Goal: Task Accomplishment & Management: Use online tool/utility

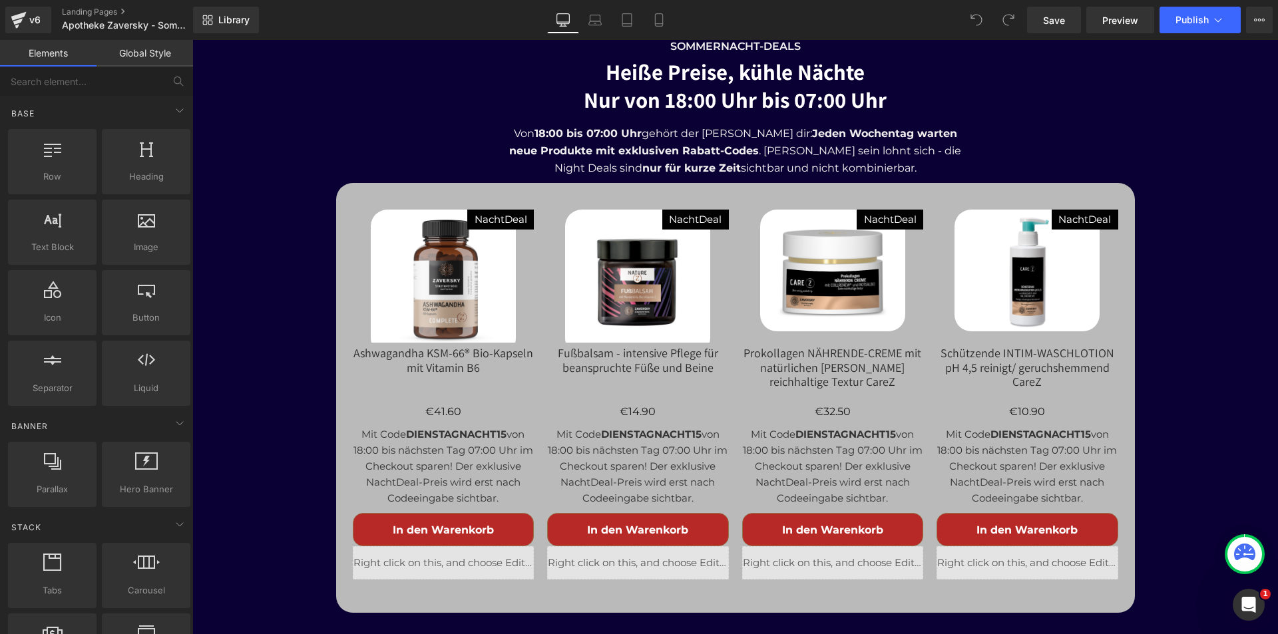
scroll to position [5257, 0]
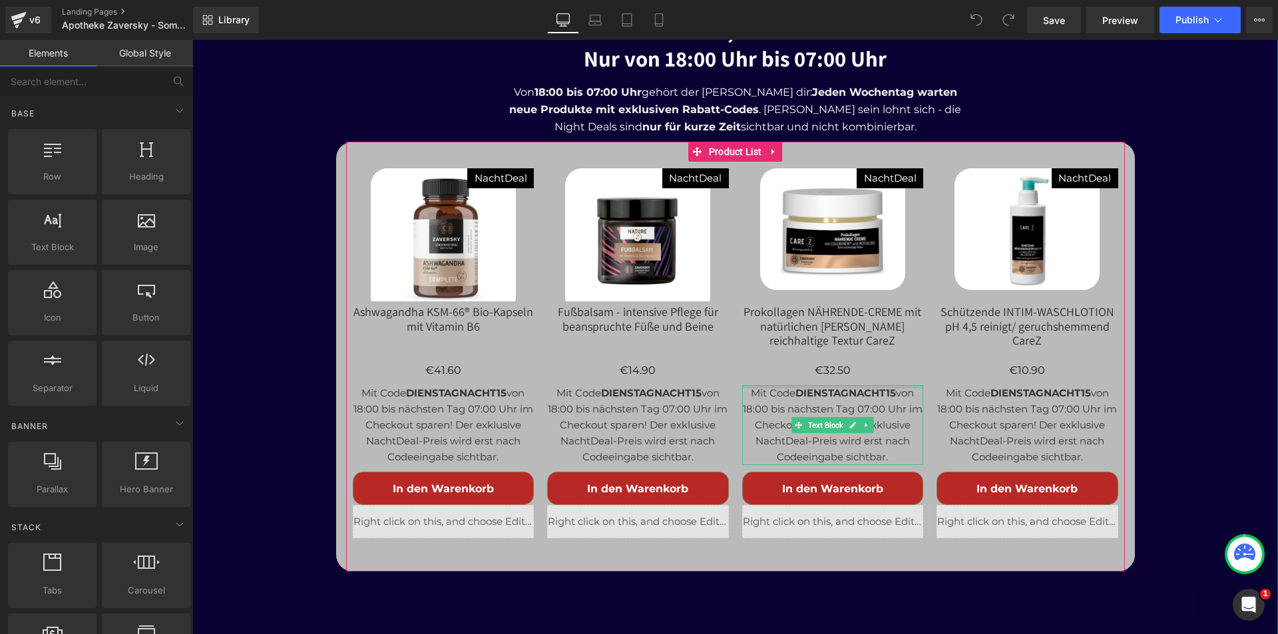
click at [841, 385] on div at bounding box center [833, 386] width 182 height 3
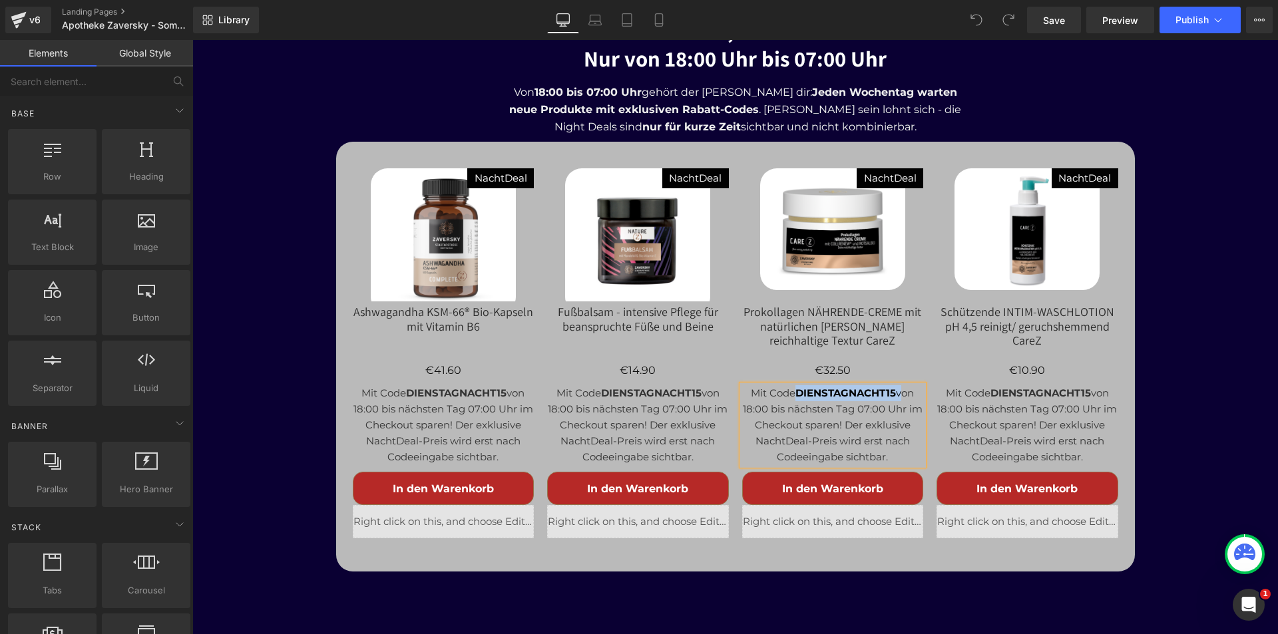
click at [841, 385] on p "Mit Code DIENSTAGNACHT15 von 18:00 bis nächsten Tag 07:00 Uhr im Checkout spare…" at bounding box center [833, 425] width 182 height 80
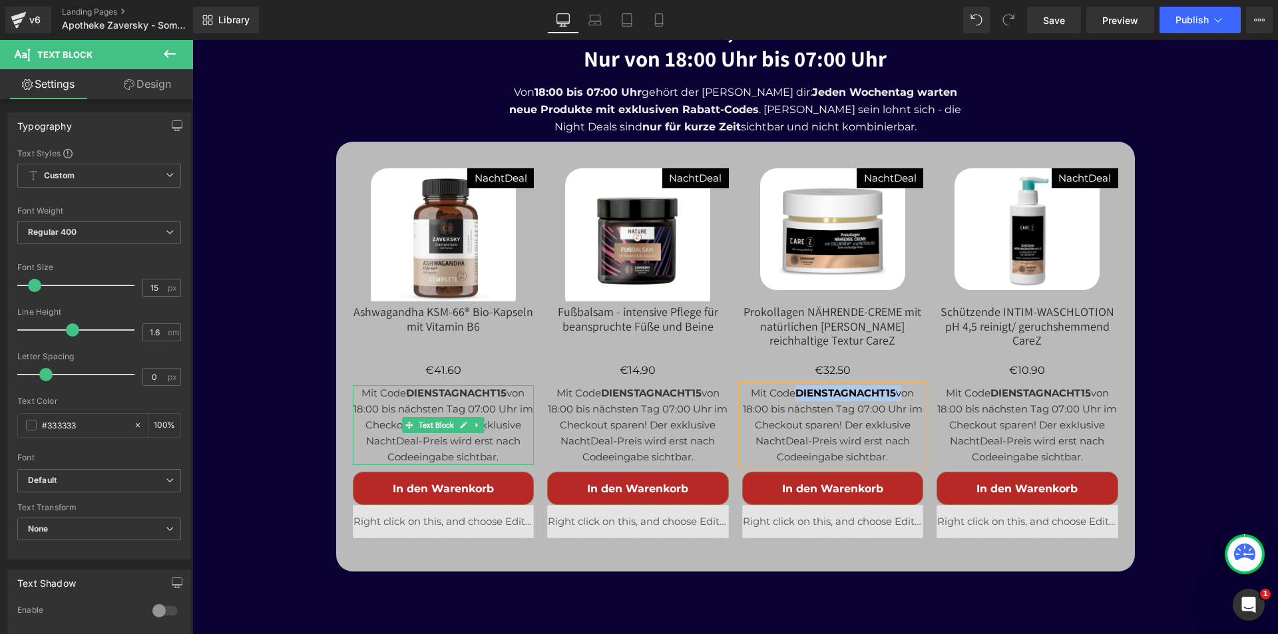
click at [449, 387] on strong "DIENSTAGNACHT15" at bounding box center [456, 393] width 100 height 13
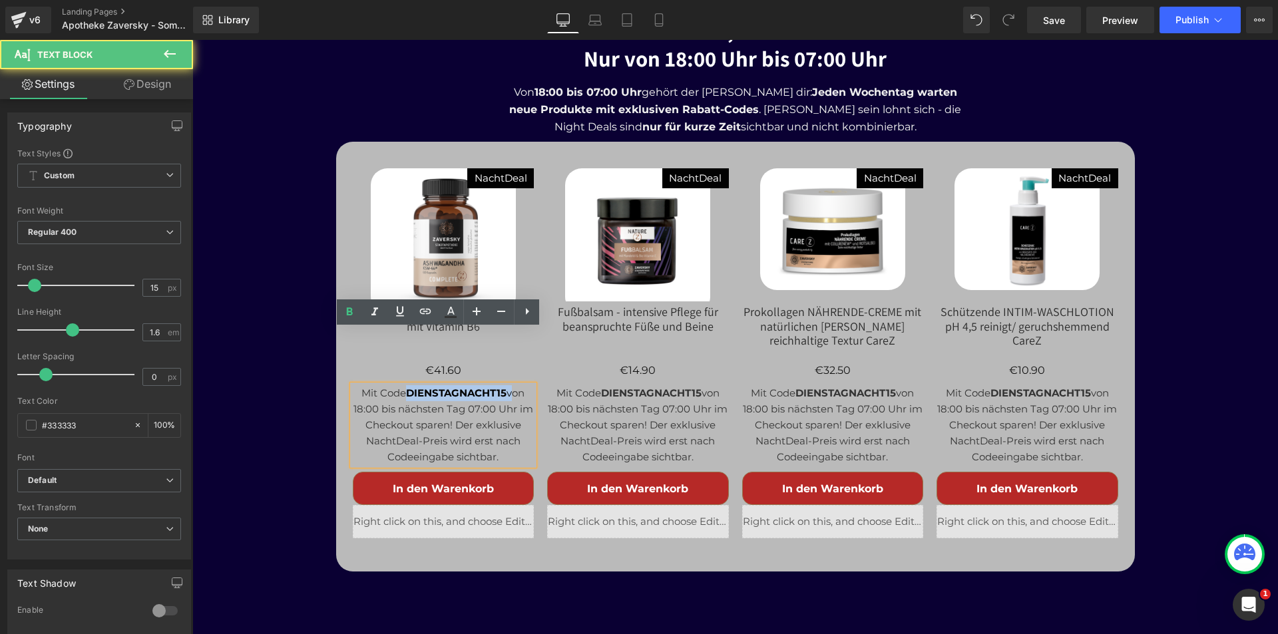
click at [449, 387] on strong "DIENSTAGNACHT15" at bounding box center [456, 393] width 100 height 13
click at [496, 387] on strong "DIENSTAGNACHT15" at bounding box center [456, 393] width 100 height 13
drag, startPoint x: 500, startPoint y: 335, endPoint x: 403, endPoint y: 338, distance: 96.5
click at [406, 387] on strong "DIENSTAGNACHT15" at bounding box center [456, 393] width 100 height 13
paste div
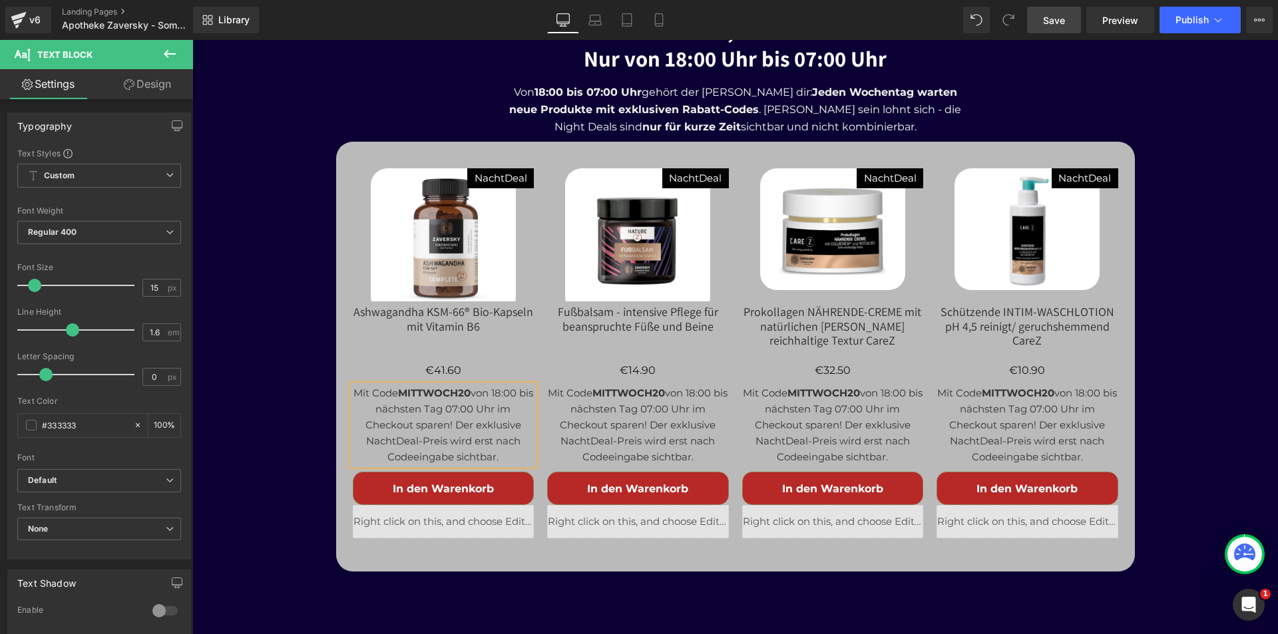
click at [1057, 19] on span "Save" at bounding box center [1054, 20] width 22 height 14
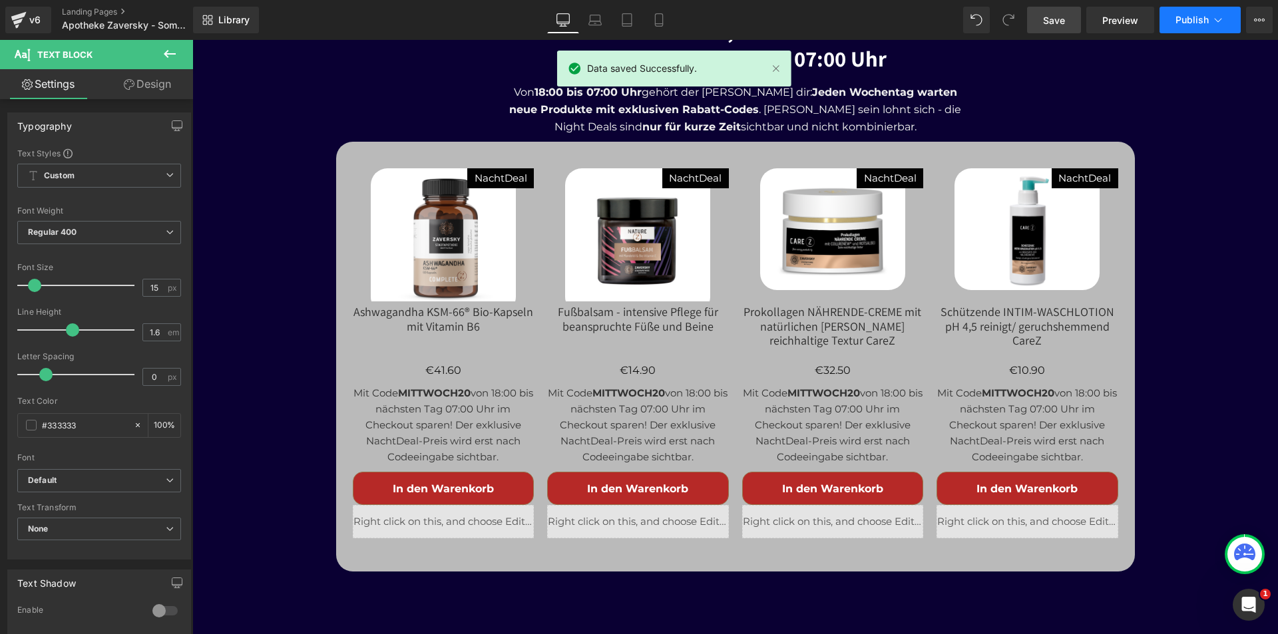
click at [1194, 12] on button "Publish" at bounding box center [1199, 20] width 81 height 27
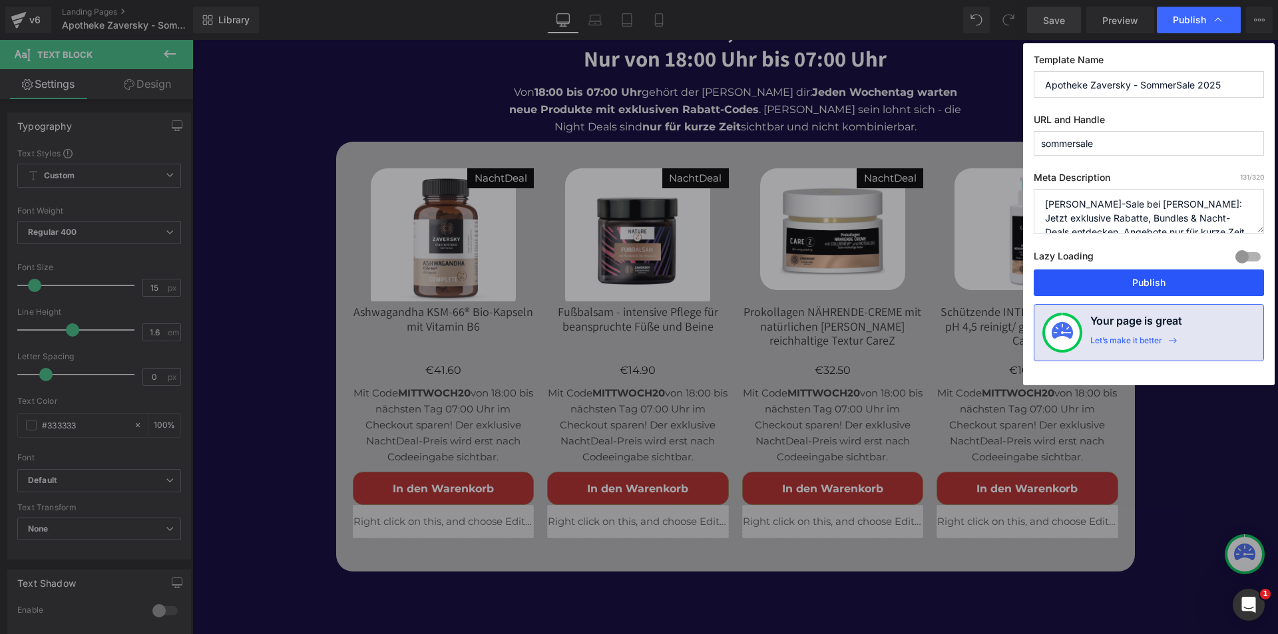
click at [1156, 283] on button "Publish" at bounding box center [1148, 282] width 230 height 27
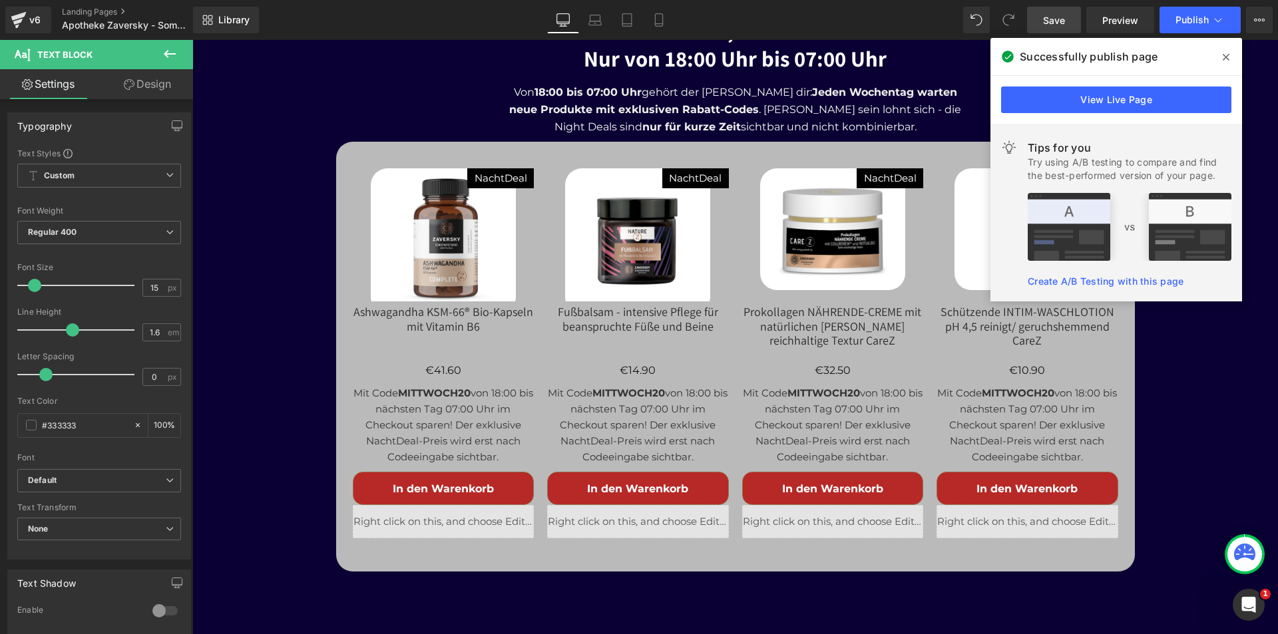
click at [841, 200] on img at bounding box center [832, 229] width 145 height 122
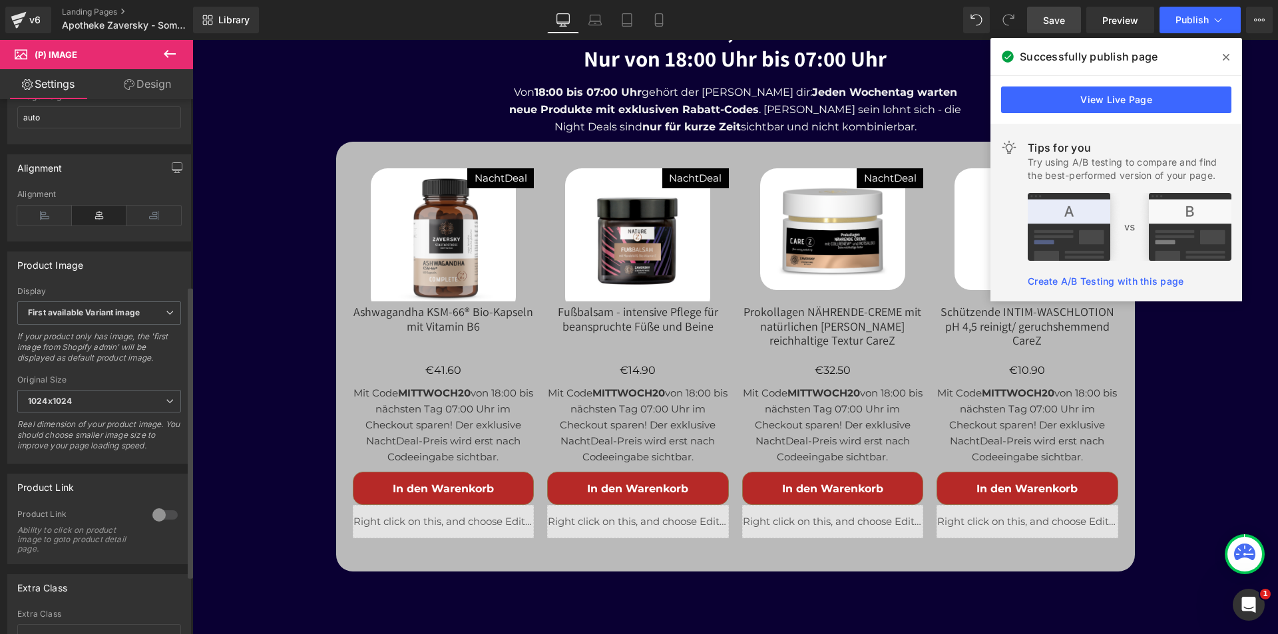
scroll to position [399, 0]
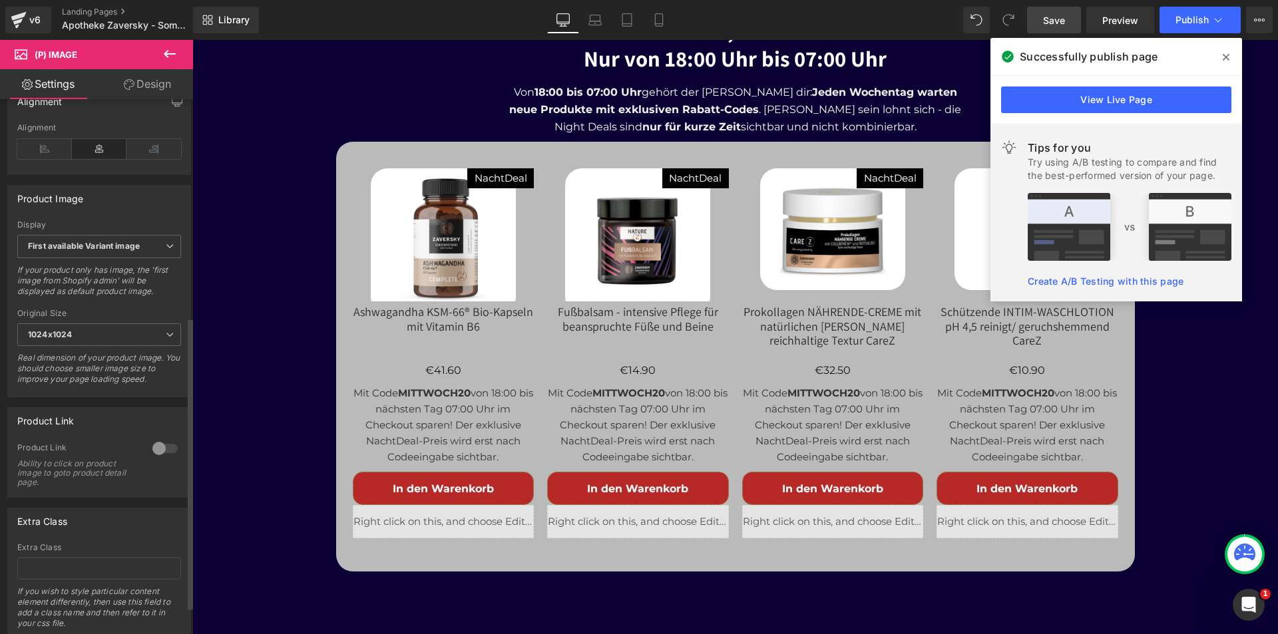
click at [160, 459] on div at bounding box center [165, 448] width 32 height 21
click at [1053, 15] on span "Save" at bounding box center [1054, 20] width 22 height 14
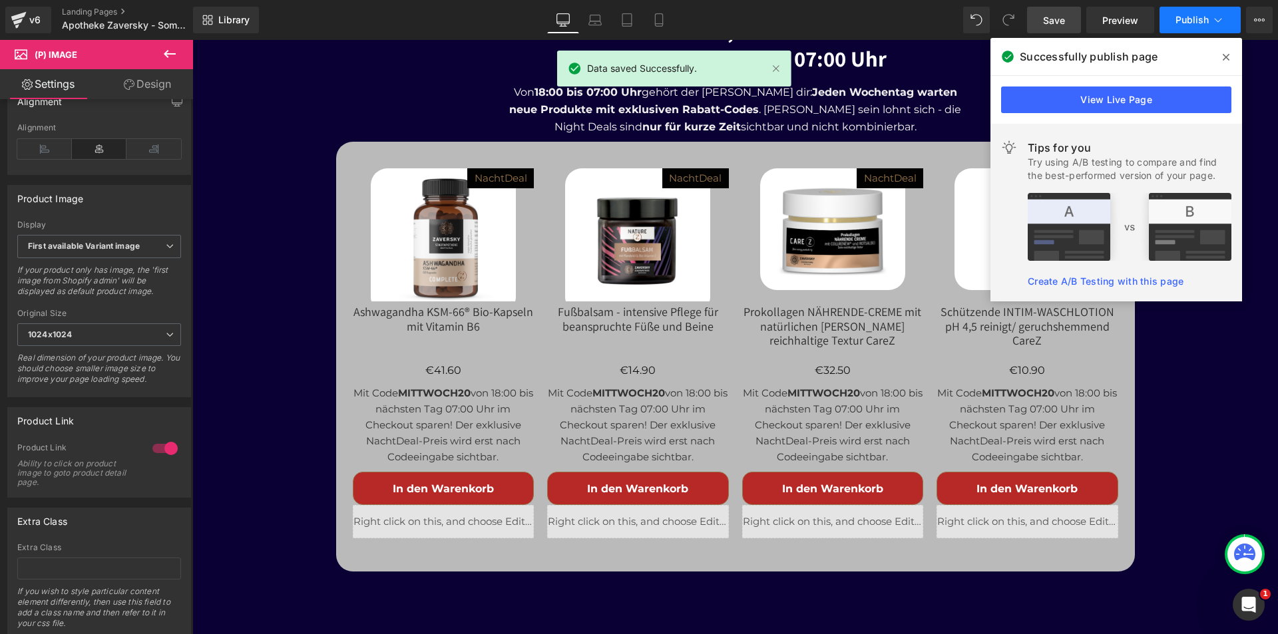
click at [1180, 7] on button "Publish" at bounding box center [1199, 20] width 81 height 27
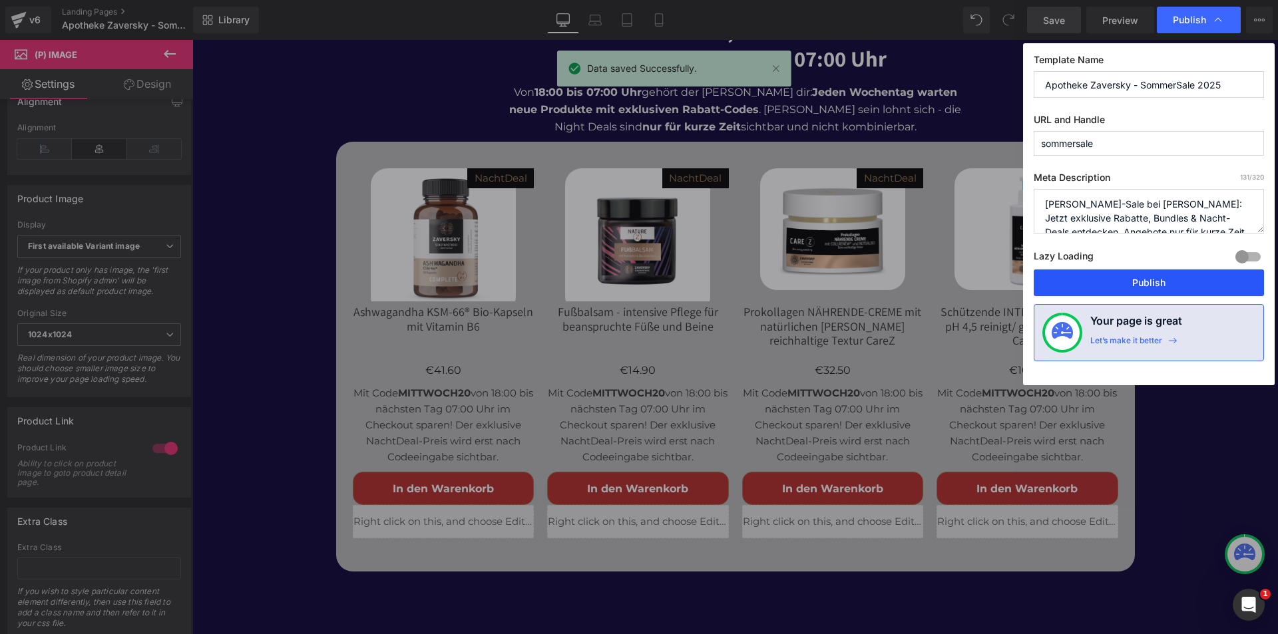
click at [1144, 285] on button "Publish" at bounding box center [1148, 282] width 230 height 27
